Goal: Information Seeking & Learning: Learn about a topic

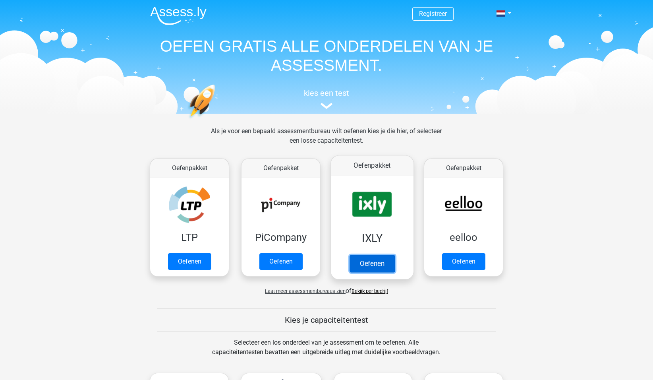
click at [374, 266] on link "Oefenen" at bounding box center [371, 263] width 45 height 17
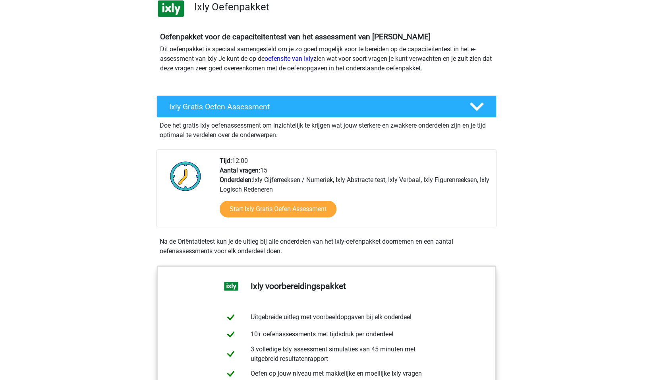
scroll to position [79, 0]
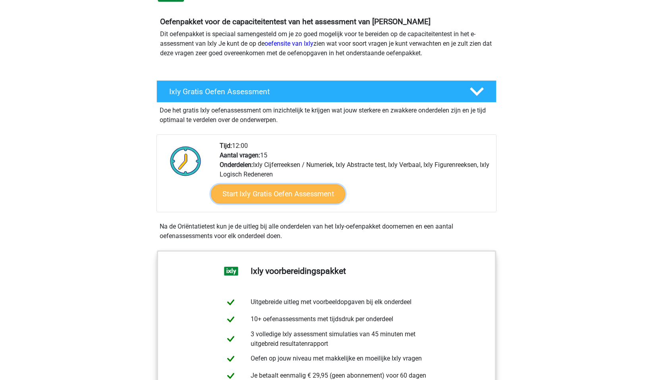
click at [291, 196] on link "Start Ixly Gratis Oefen Assessment" at bounding box center [278, 193] width 134 height 19
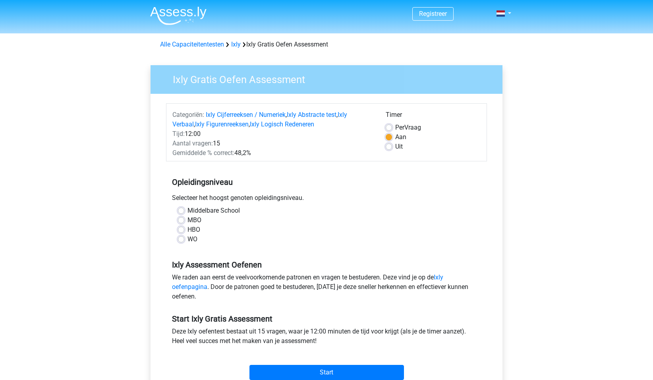
click at [187, 220] on label "MBO" at bounding box center [194, 220] width 14 height 10
click at [184, 220] on input "MBO" at bounding box center [181, 219] width 6 height 8
radio input "true"
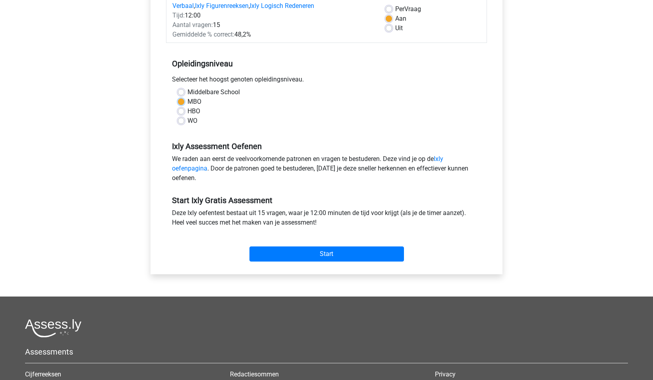
scroll to position [119, 0]
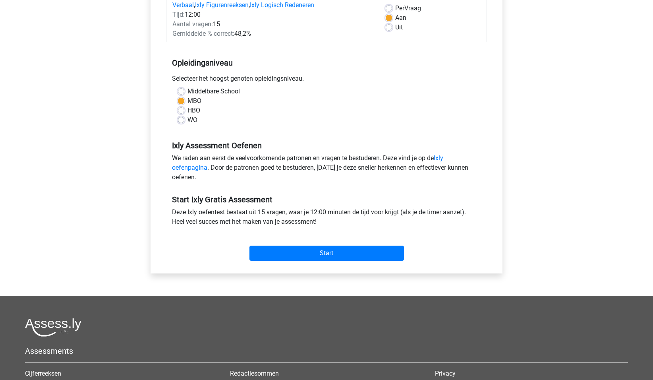
click at [311, 262] on div "Start" at bounding box center [326, 246] width 321 height 34
click at [314, 251] on input "Start" at bounding box center [326, 252] width 154 height 15
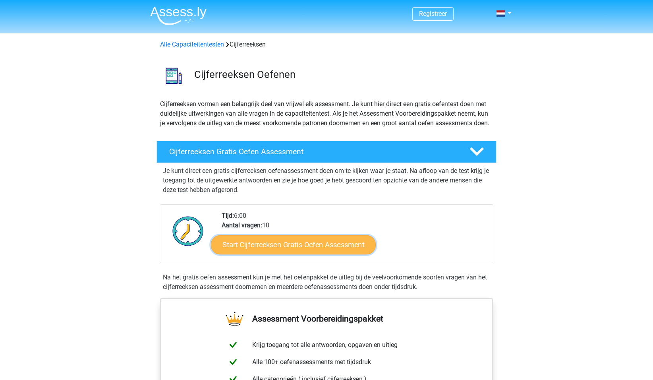
click at [300, 254] on link "Start Cijferreeksen Gratis Oefen Assessment" at bounding box center [293, 244] width 165 height 19
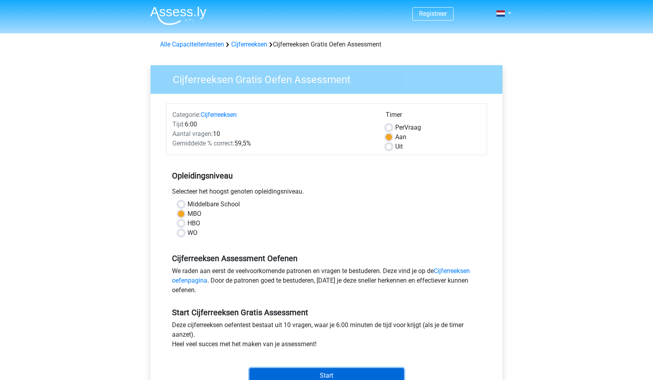
click at [317, 372] on input "Start" at bounding box center [326, 375] width 154 height 15
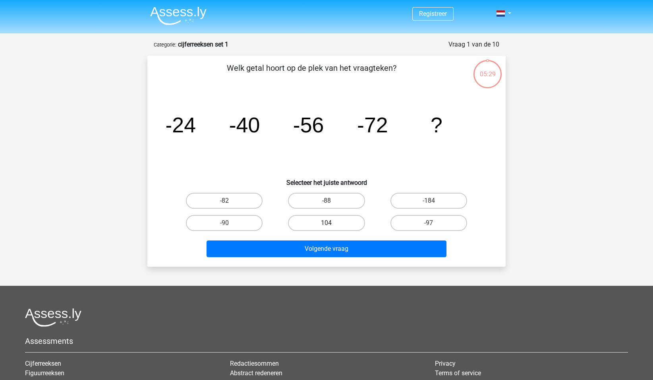
drag, startPoint x: 347, startPoint y: 201, endPoint x: 350, endPoint y: 229, distance: 28.3
click at [347, 201] on label "-88" at bounding box center [326, 201] width 77 height 16
click at [332, 201] on input "-88" at bounding box center [328, 203] width 5 height 5
radio input "true"
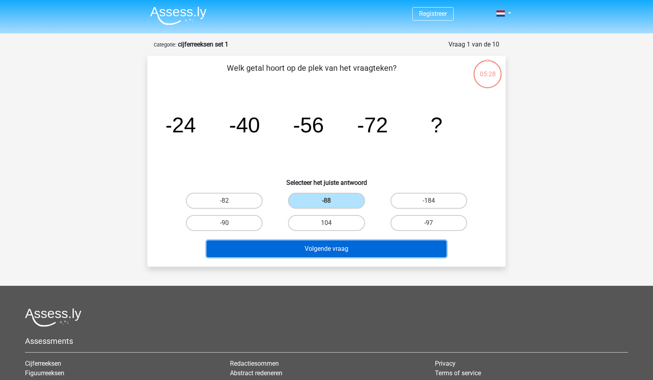
click at [356, 253] on button "Volgende vraag" at bounding box center [326, 248] width 240 height 17
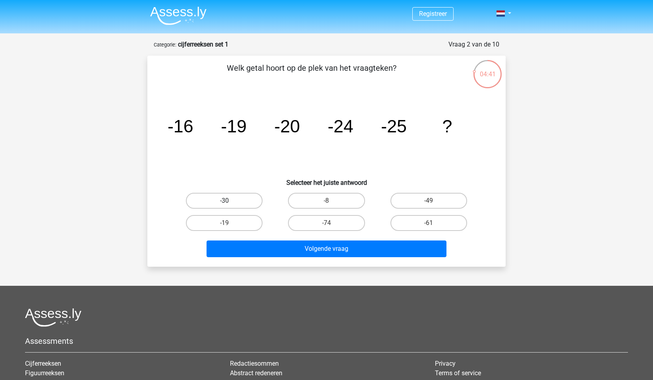
click at [245, 197] on label "-30" at bounding box center [224, 201] width 77 height 16
click at [229, 201] on input "-30" at bounding box center [226, 203] width 5 height 5
radio input "true"
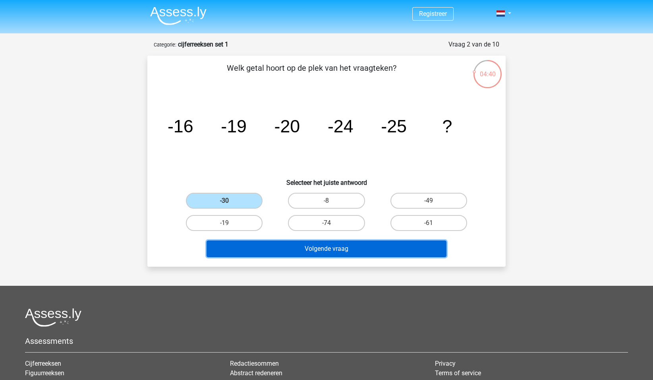
click at [270, 249] on button "Volgende vraag" at bounding box center [326, 248] width 240 height 17
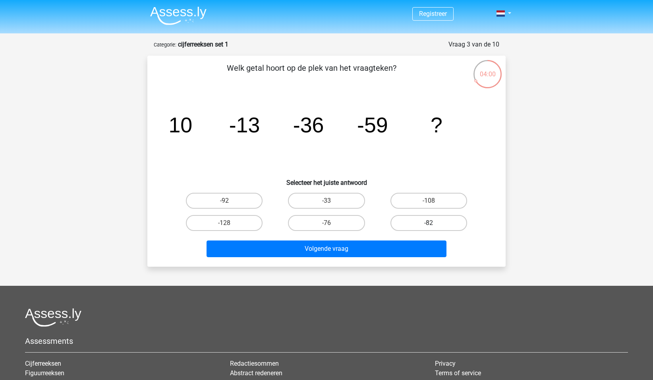
click at [425, 221] on label "-82" at bounding box center [428, 223] width 77 height 16
click at [428, 223] on input "-82" at bounding box center [430, 225] width 5 height 5
radio input "true"
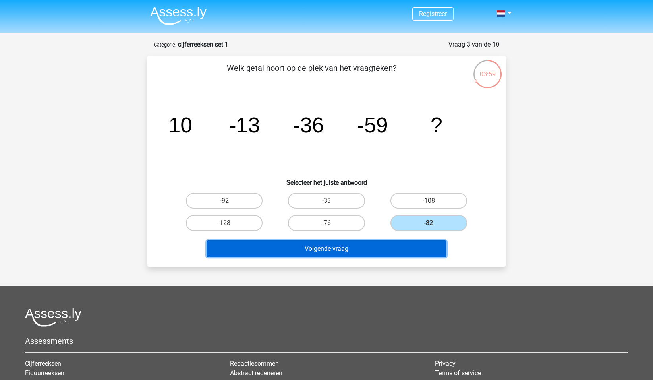
click at [400, 247] on button "Volgende vraag" at bounding box center [326, 248] width 240 height 17
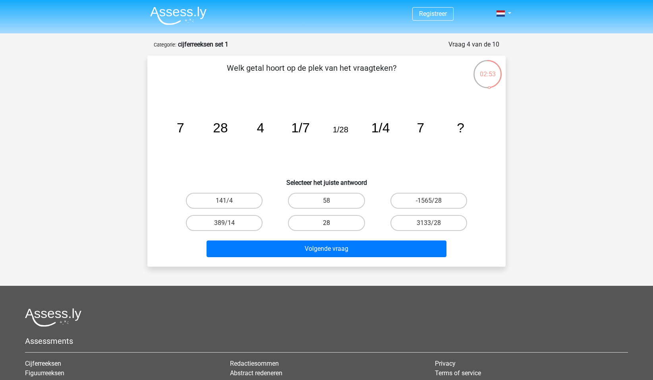
drag, startPoint x: 303, startPoint y: 220, endPoint x: 309, endPoint y: 229, distance: 10.8
click at [303, 220] on label "28" at bounding box center [326, 223] width 77 height 16
click at [326, 223] on input "28" at bounding box center [328, 225] width 5 height 5
radio input "true"
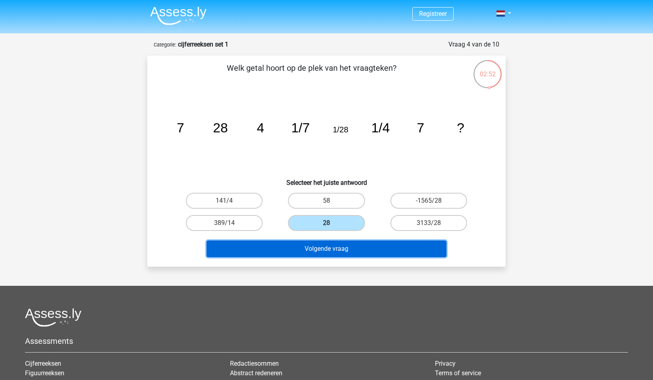
click at [309, 255] on button "Volgende vraag" at bounding box center [326, 248] width 240 height 17
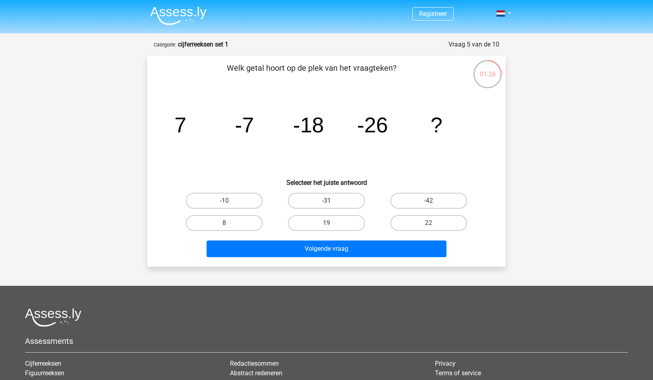
click at [309, 200] on label "-31" at bounding box center [326, 201] width 77 height 16
click at [326, 201] on input "-31" at bounding box center [328, 203] width 5 height 5
radio input "true"
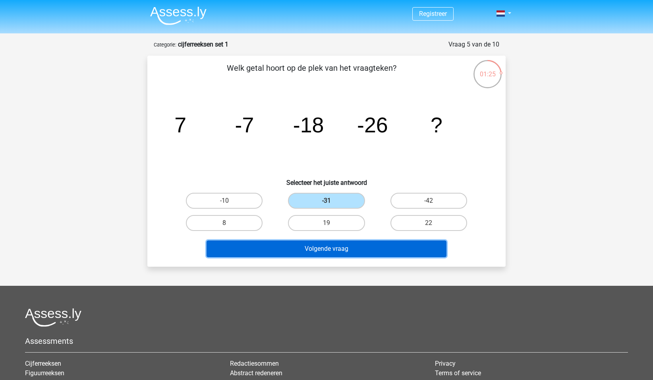
click at [328, 251] on button "Volgende vraag" at bounding box center [326, 248] width 240 height 17
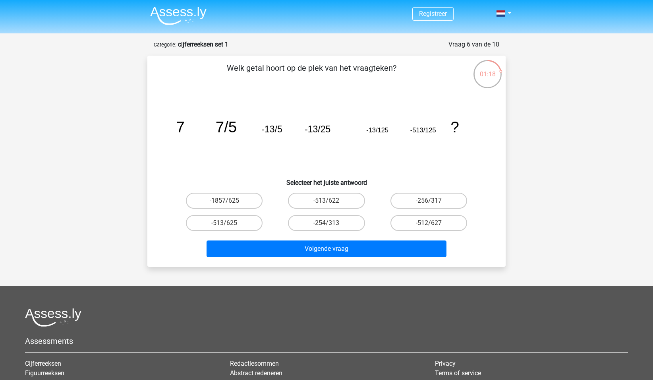
drag, startPoint x: 418, startPoint y: 222, endPoint x: 387, endPoint y: 262, distance: 50.9
click at [419, 221] on label "-512/627" at bounding box center [428, 223] width 77 height 16
click at [428, 223] on input "-512/627" at bounding box center [430, 225] width 5 height 5
radio input "true"
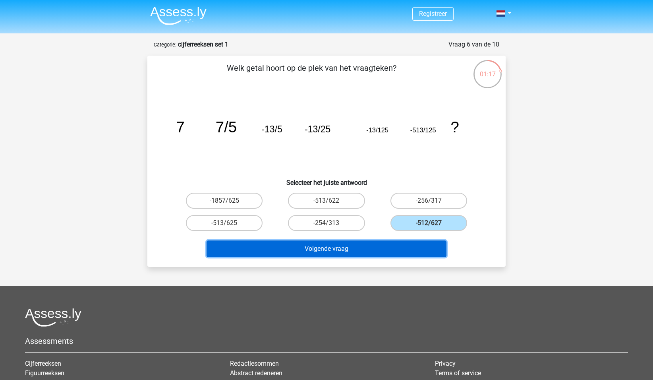
click at [388, 248] on button "Volgende vraag" at bounding box center [326, 248] width 240 height 17
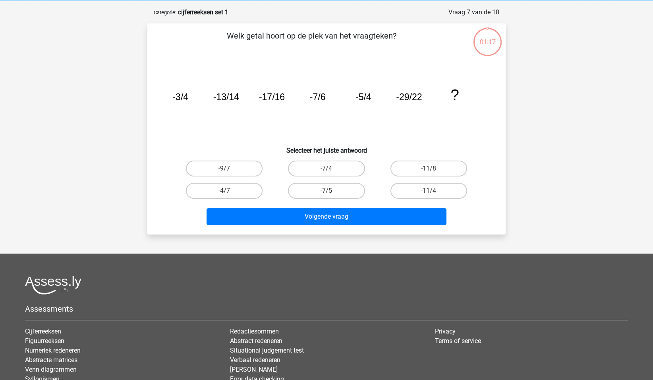
scroll to position [40, 0]
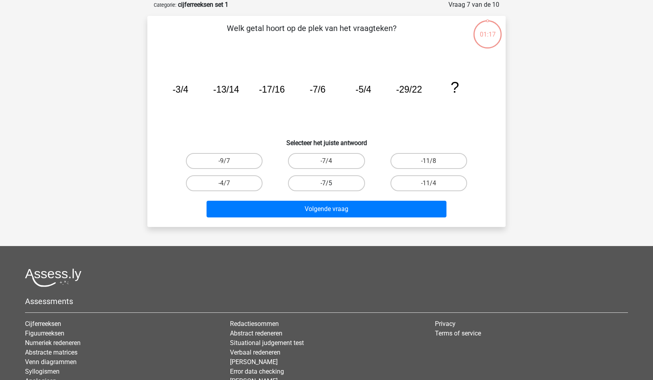
click at [349, 188] on label "-7/5" at bounding box center [326, 183] width 77 height 16
click at [332, 188] on input "-7/5" at bounding box center [328, 185] width 5 height 5
radio input "true"
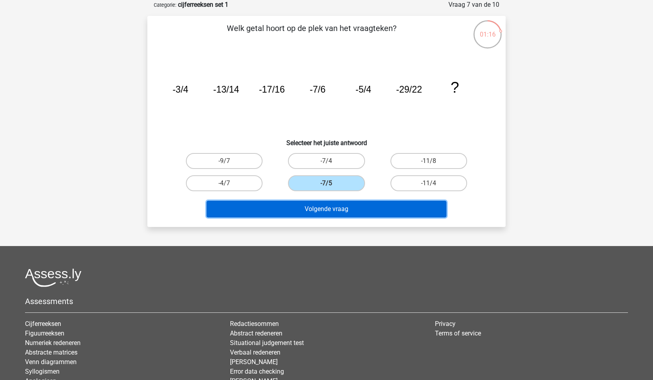
click at [354, 216] on button "Volgende vraag" at bounding box center [326, 209] width 240 height 17
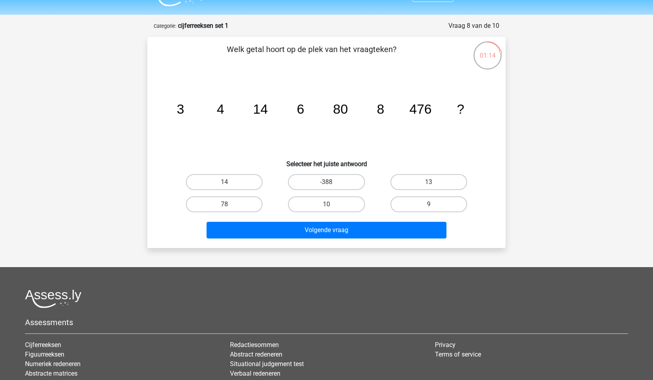
scroll to position [0, 0]
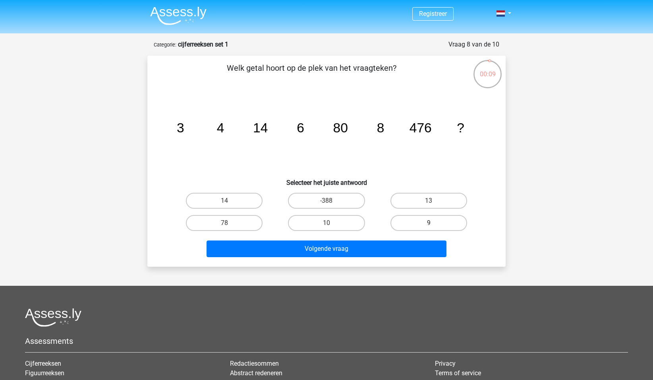
click at [421, 224] on label "9" at bounding box center [428, 223] width 77 height 16
click at [428, 224] on input "9" at bounding box center [430, 225] width 5 height 5
radio input "true"
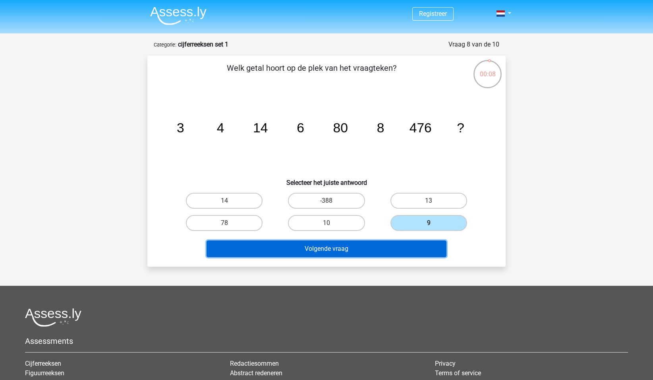
click at [408, 246] on button "Volgende vraag" at bounding box center [326, 248] width 240 height 17
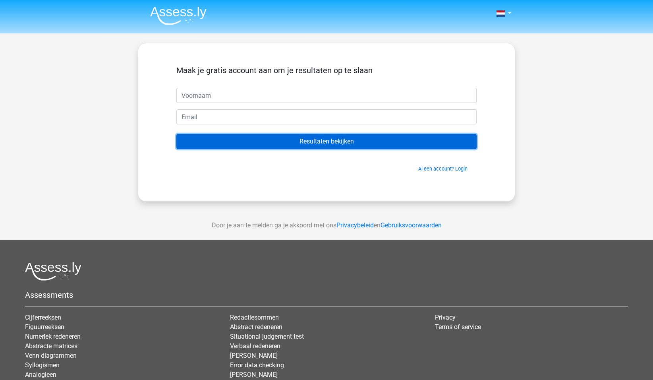
click at [306, 139] on input "Resultaten bekijken" at bounding box center [326, 141] width 300 height 15
